Goal: Information Seeking & Learning: Understand process/instructions

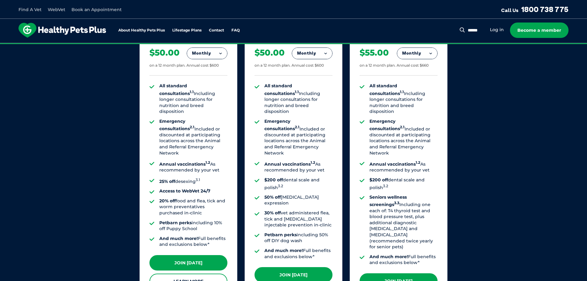
scroll to position [471, 0]
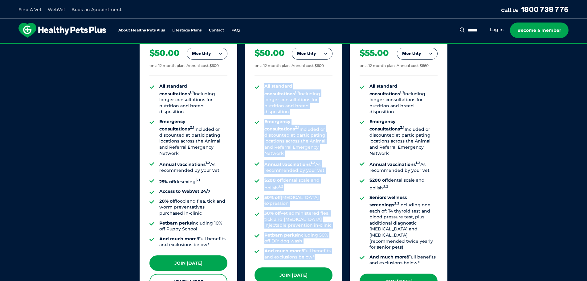
drag, startPoint x: 323, startPoint y: 234, endPoint x: 259, endPoint y: 85, distance: 162.4
click at [259, 85] on ul "All standard consultations 1.1 Including longer consultations for nutrition and…" at bounding box center [294, 171] width 78 height 177
click at [259, 92] on ul "All standard consultations 1.1 Including longer consultations for nutrition and…" at bounding box center [294, 171] width 78 height 177
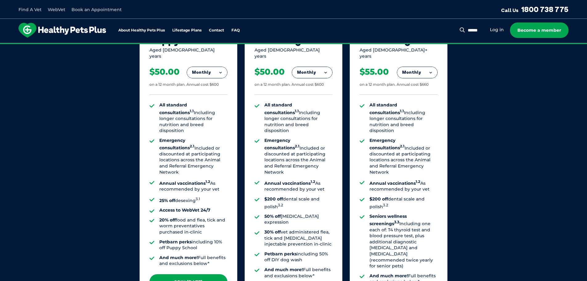
scroll to position [453, 0]
click at [80, 25] on img at bounding box center [63, 30] width 88 height 15
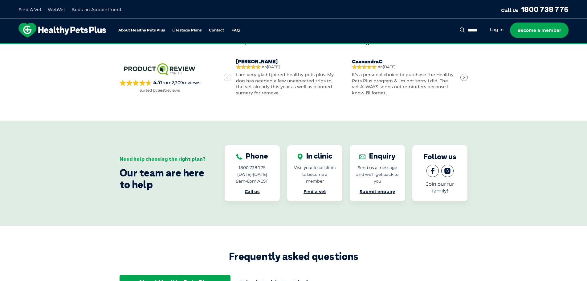
scroll to position [958, 0]
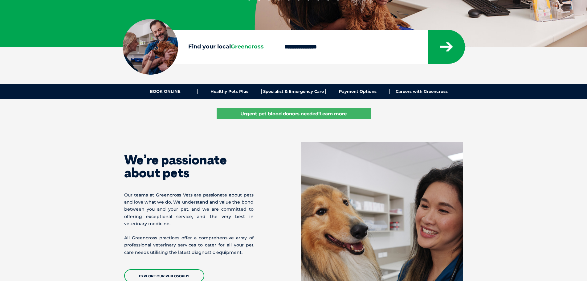
scroll to position [132, 0]
click at [340, 91] on link "Payment Options" at bounding box center [358, 91] width 64 height 5
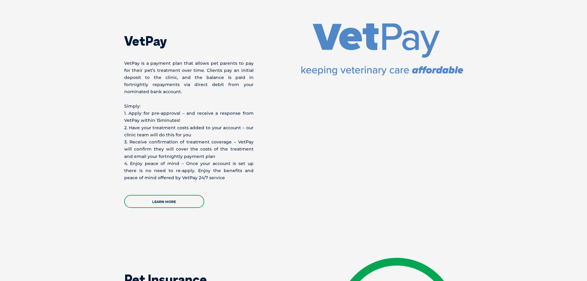
scroll to position [1095, 0]
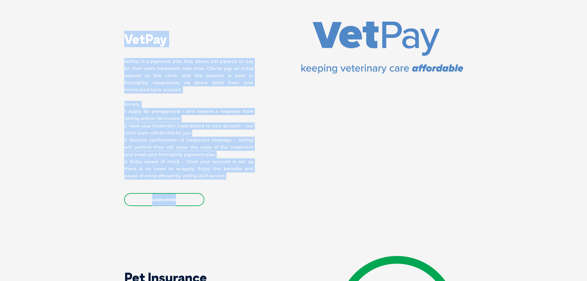
drag, startPoint x: 214, startPoint y: 173, endPoint x: 108, endPoint y: 34, distance: 174.9
click at [108, 34] on section "VetPay VetPay is a payment plan that allows pet parents to pay for their pet’s …" at bounding box center [293, 114] width 587 height 234
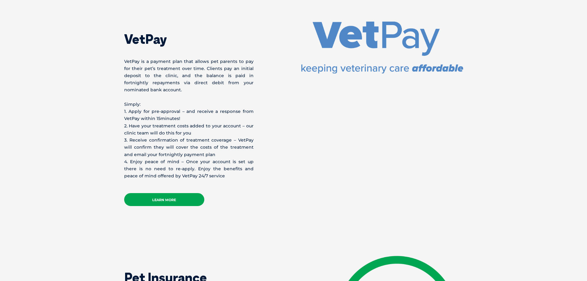
click at [167, 195] on link "Learn More" at bounding box center [164, 199] width 80 height 13
